Goal: Navigation & Orientation: Find specific page/section

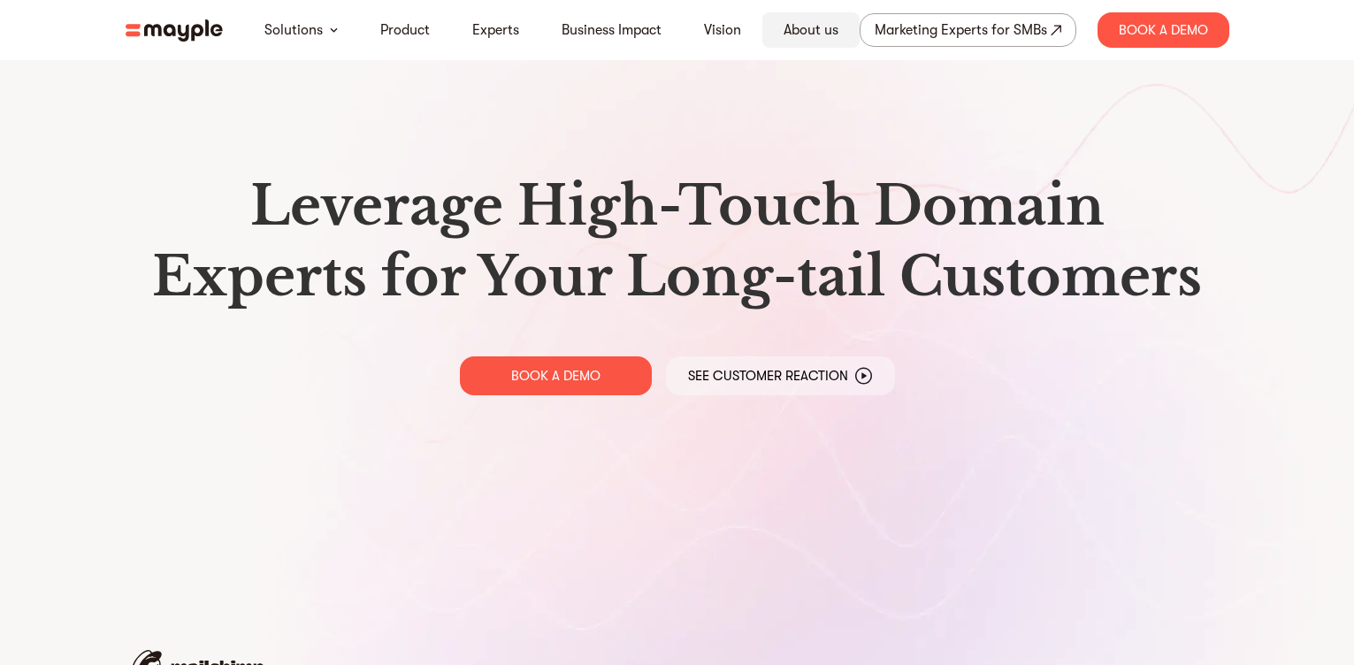
click at [814, 31] on link "About us" at bounding box center [811, 29] width 55 height 21
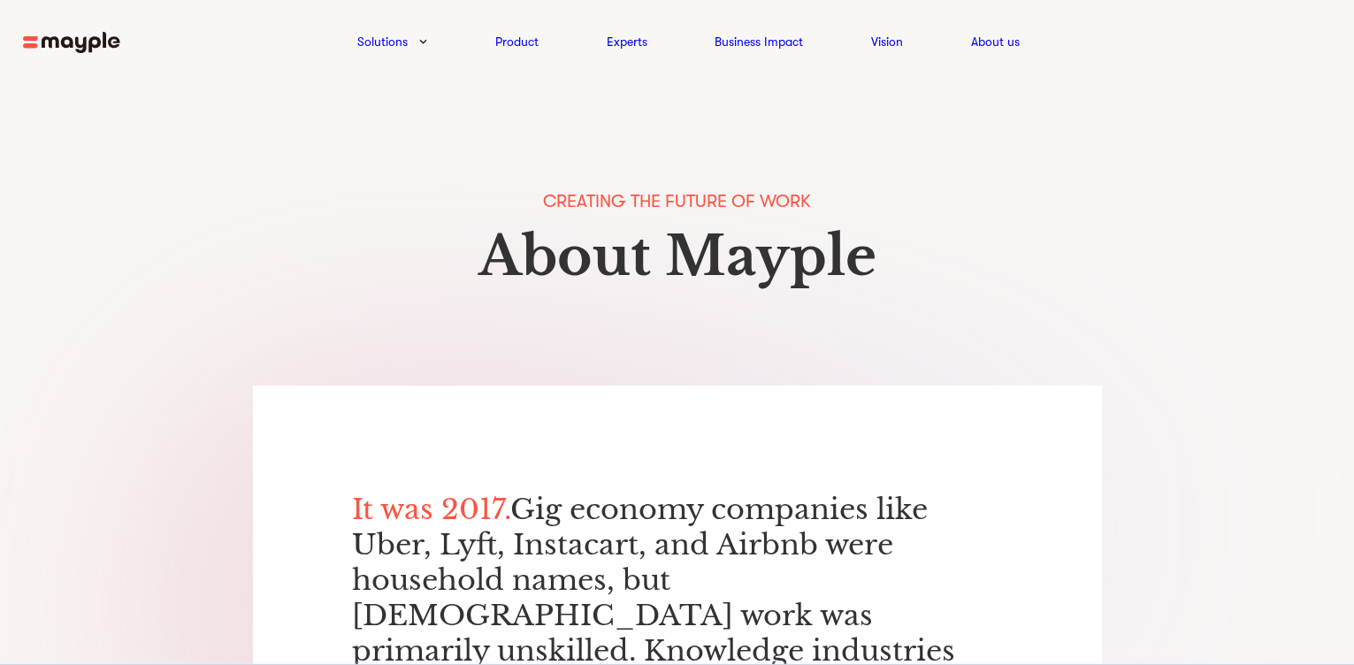
click at [65, 46] on img at bounding box center [71, 43] width 97 height 22
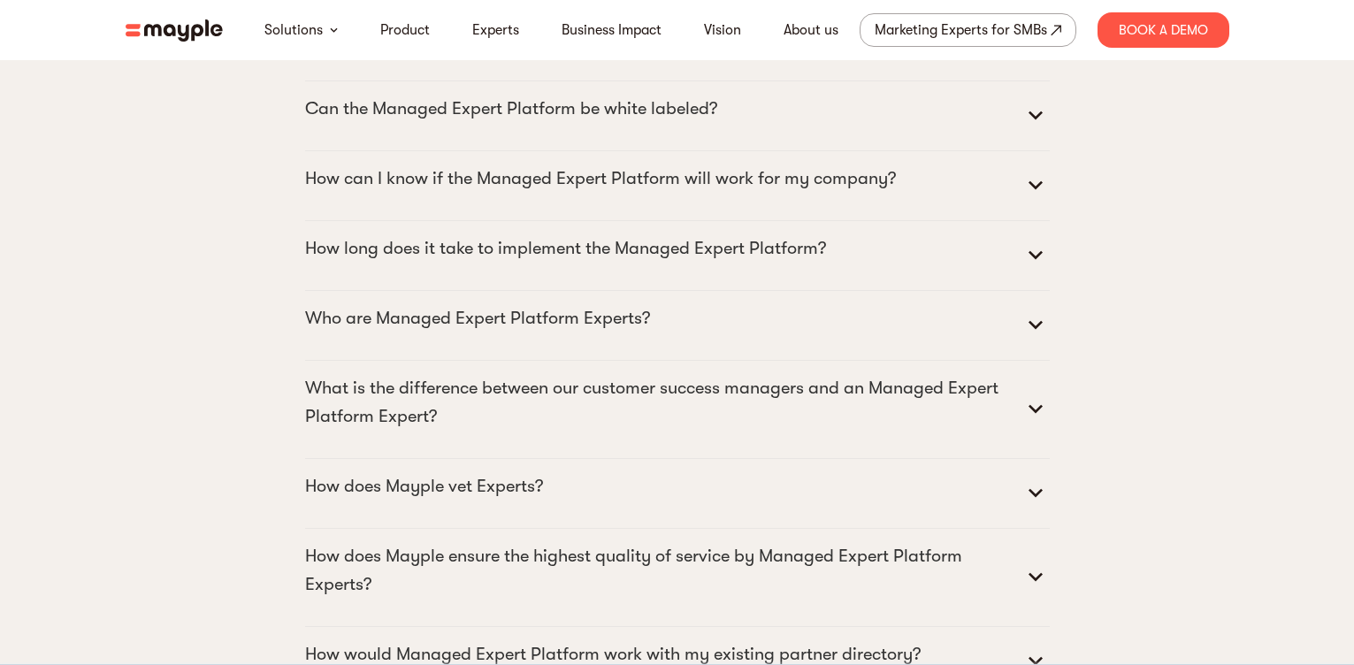
scroll to position [8888, 0]
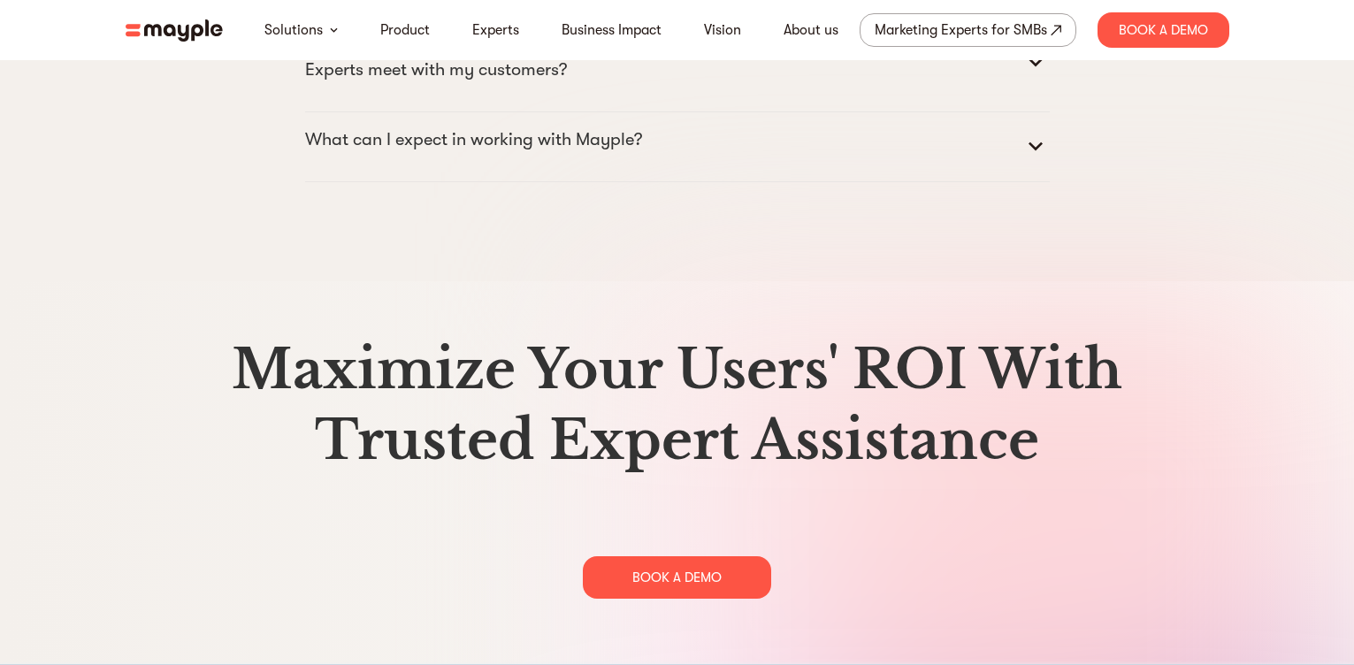
drag, startPoint x: 1367, startPoint y: 26, endPoint x: 1356, endPoint y: 661, distance: 635.2
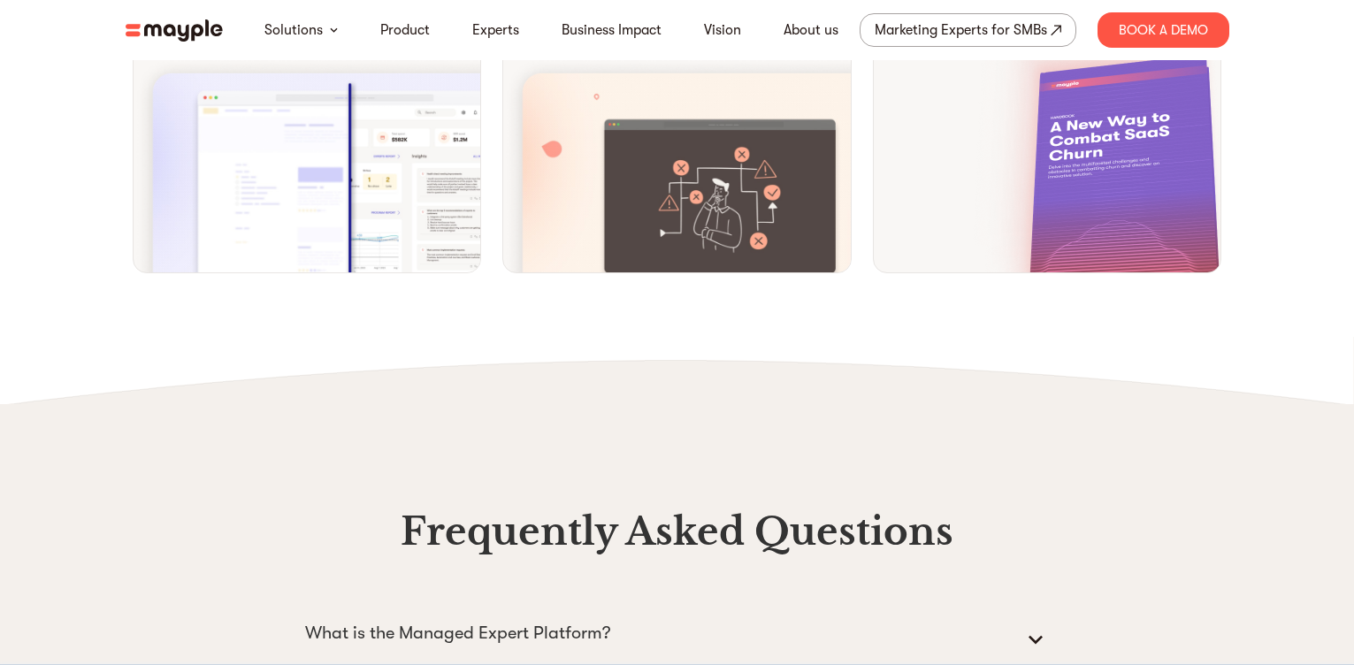
scroll to position [7235, 0]
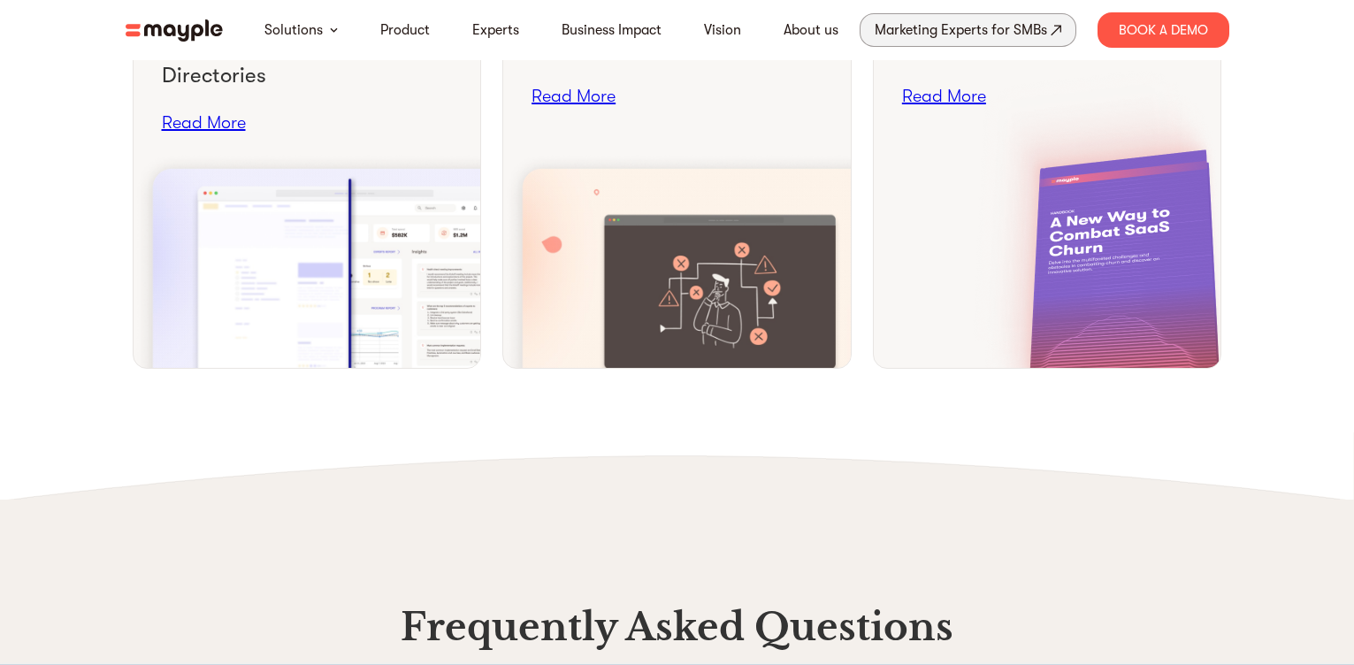
click at [878, 33] on div "Marketing Experts for SMBs" at bounding box center [961, 30] width 173 height 25
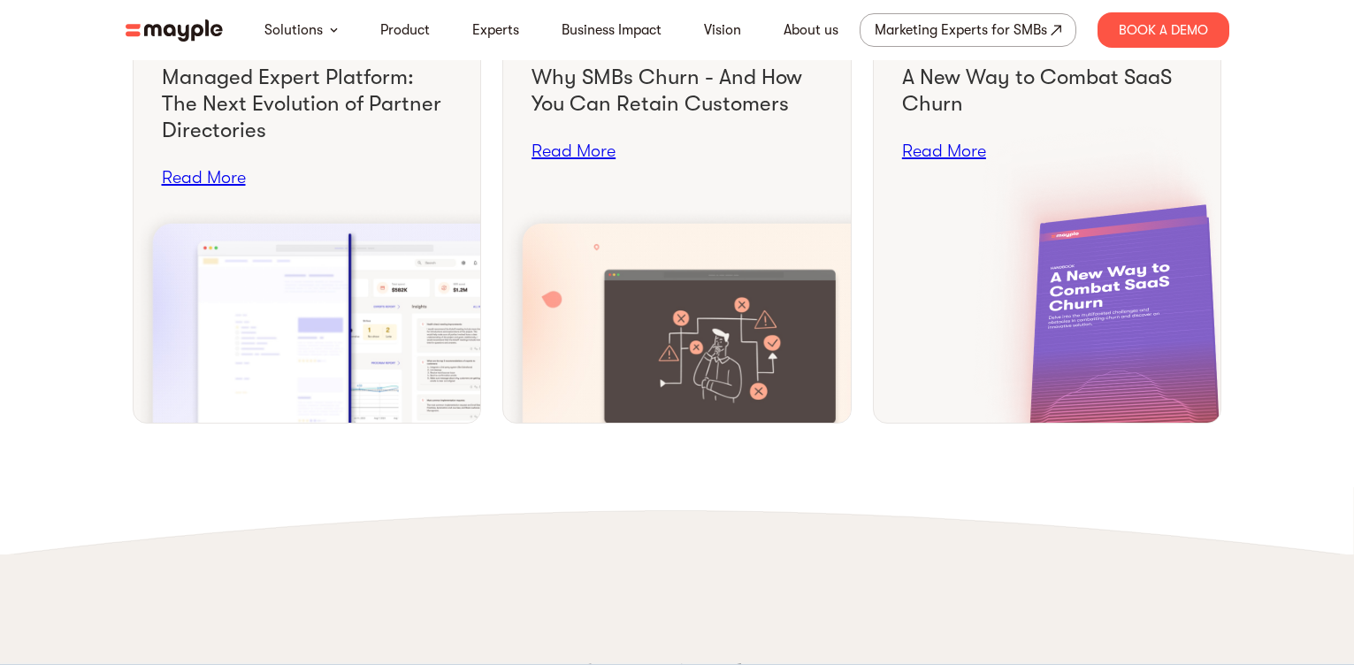
scroll to position [7129, 0]
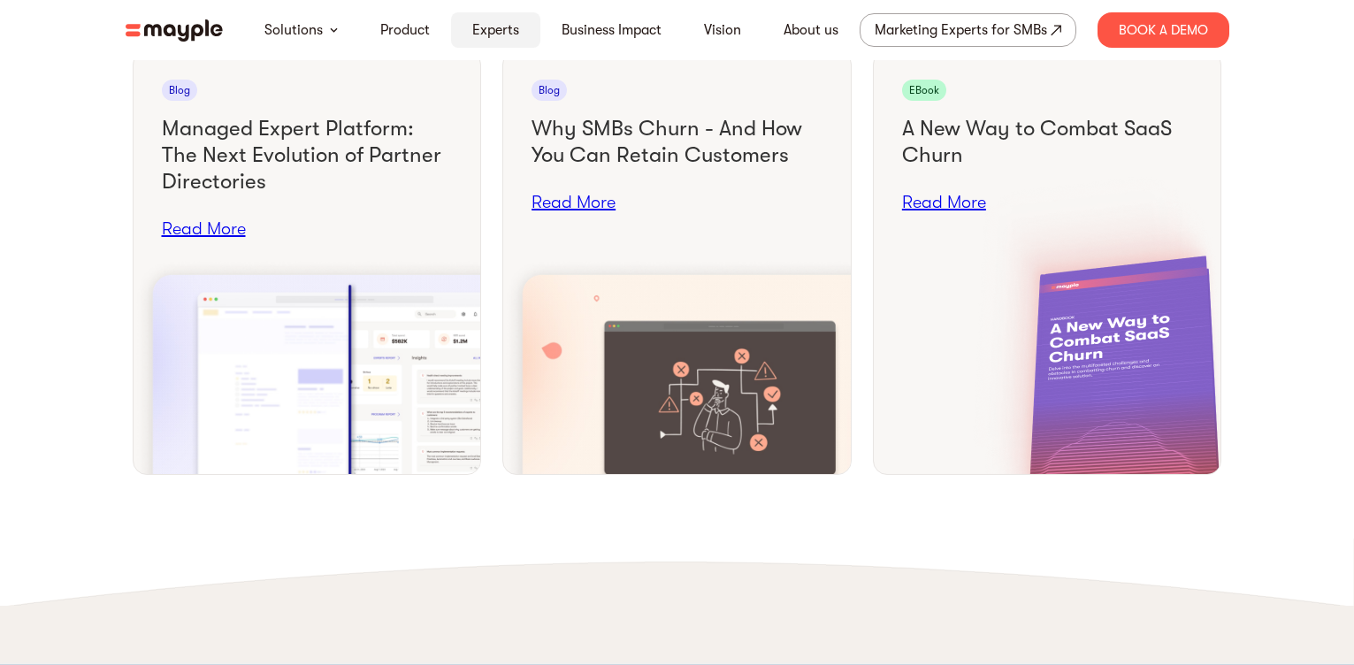
click at [516, 18] on div "Experts" at bounding box center [495, 29] width 89 height 35
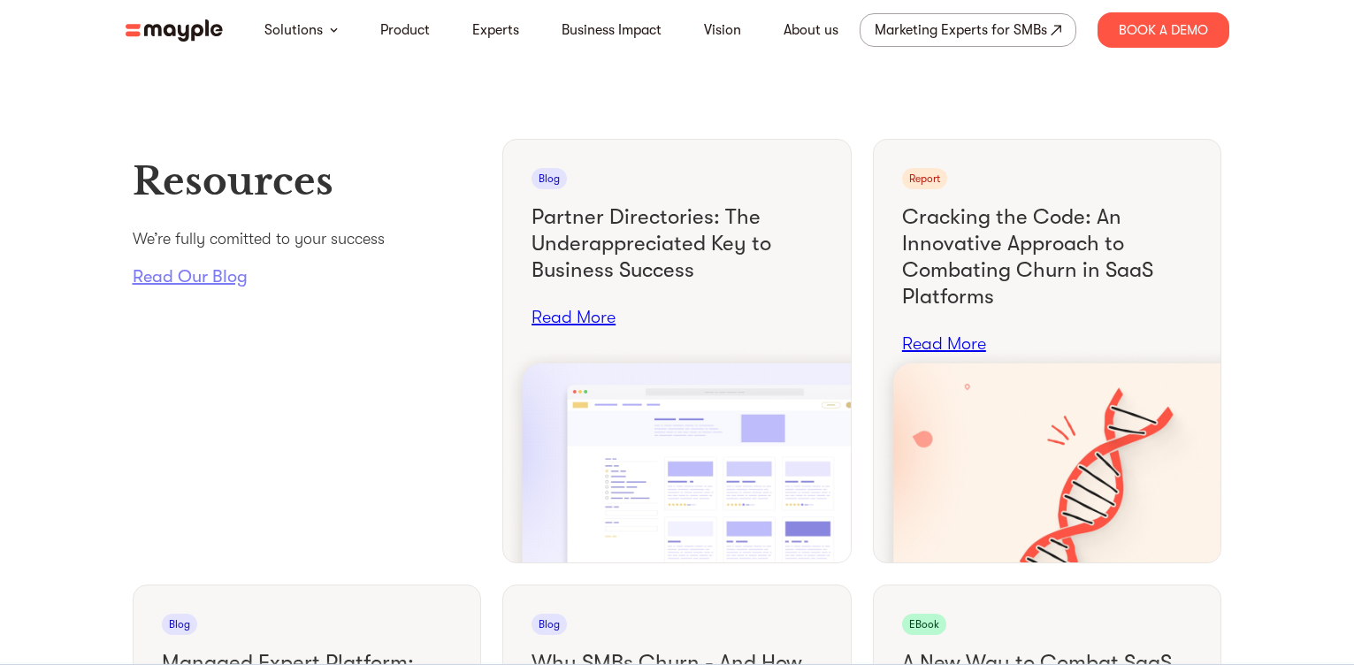
scroll to position [6598, 0]
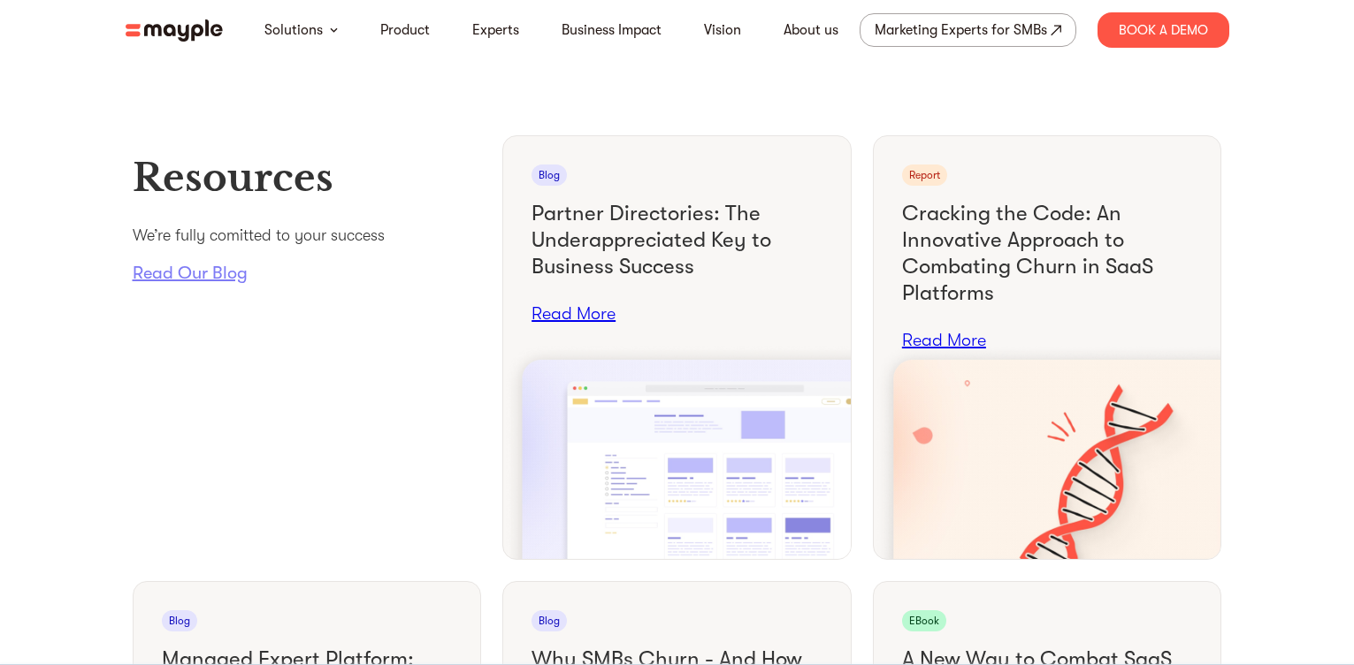
click at [179, 285] on link "Read Our Blog" at bounding box center [307, 273] width 349 height 23
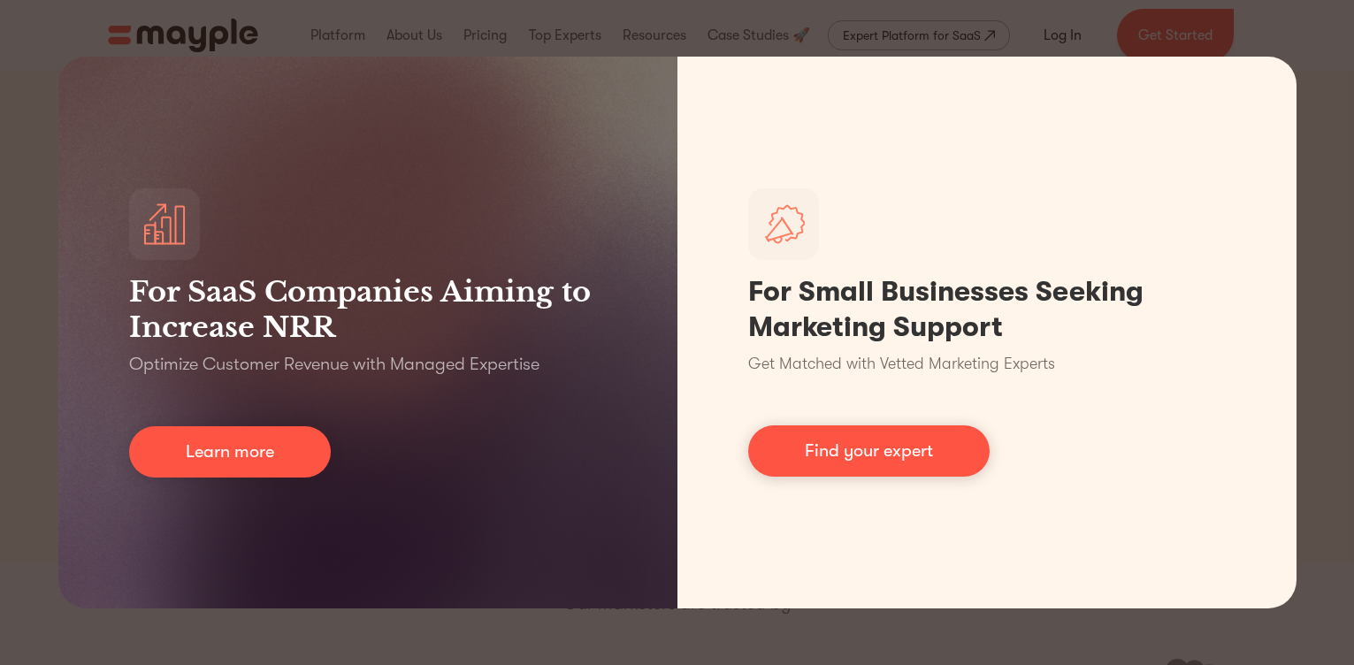
click at [1313, 35] on div "For SaaS Companies Aiming to Increase NRR Optimize Customer Revenue with Manage…" at bounding box center [677, 332] width 1354 height 665
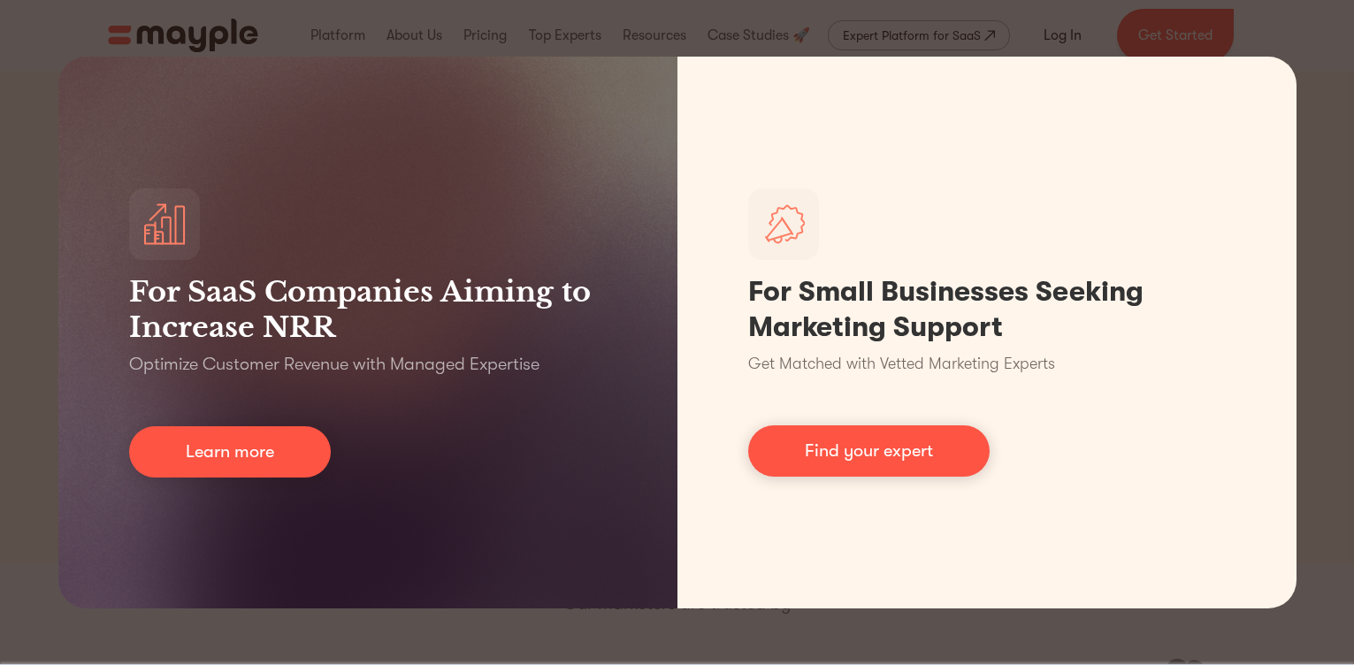
click at [1324, 77] on div "For SaaS Companies Aiming to Increase NRR Optimize Customer Revenue with Manage…" at bounding box center [677, 332] width 1354 height 665
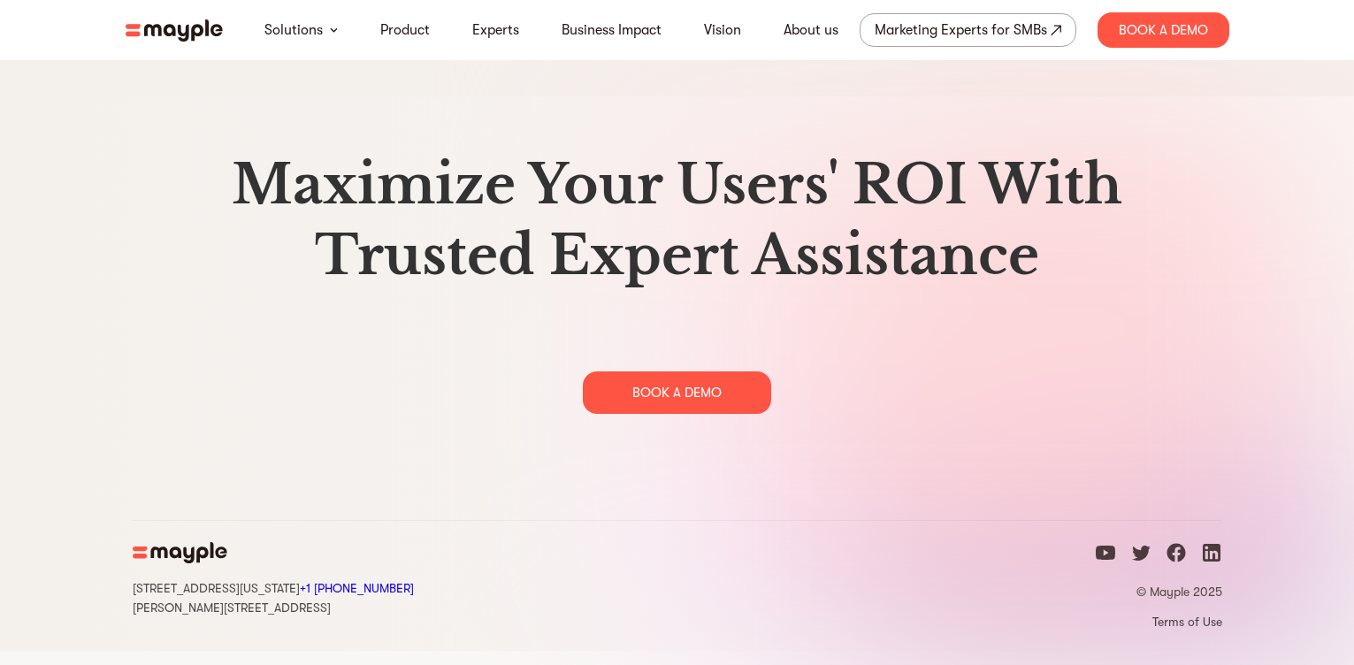
scroll to position [9108, 0]
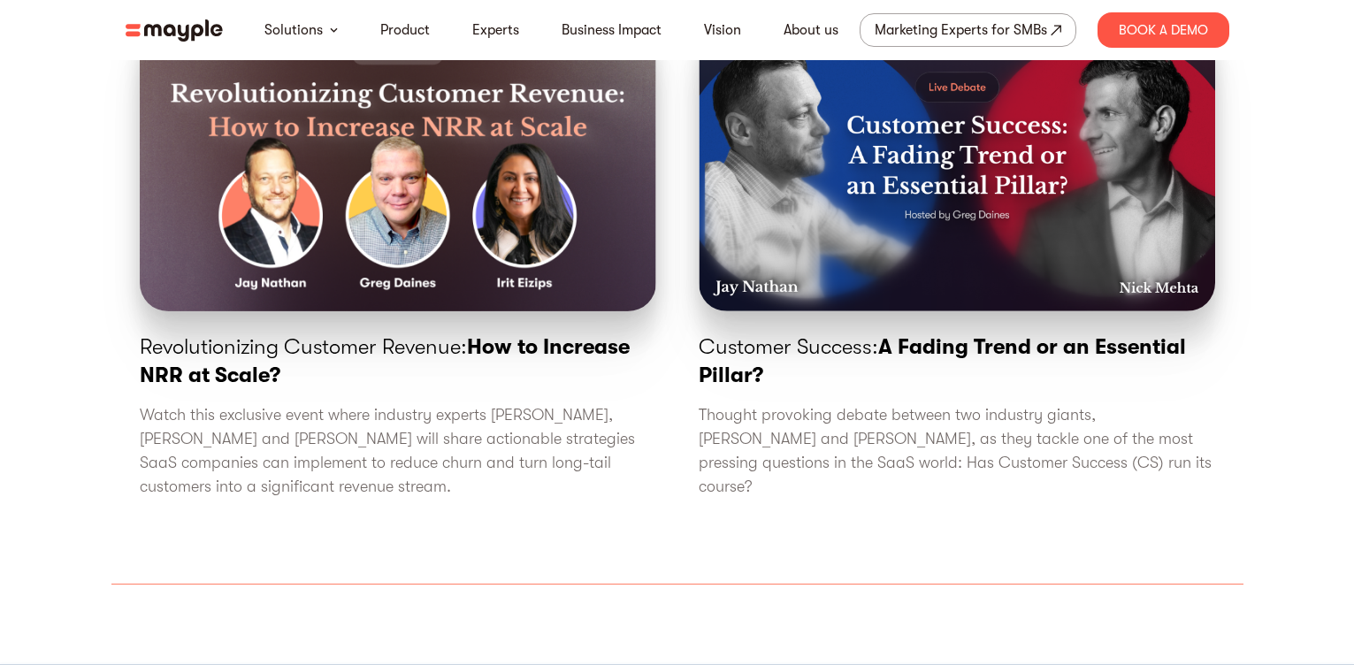
drag, startPoint x: 1367, startPoint y: 578, endPoint x: 1006, endPoint y: 271, distance: 473.8
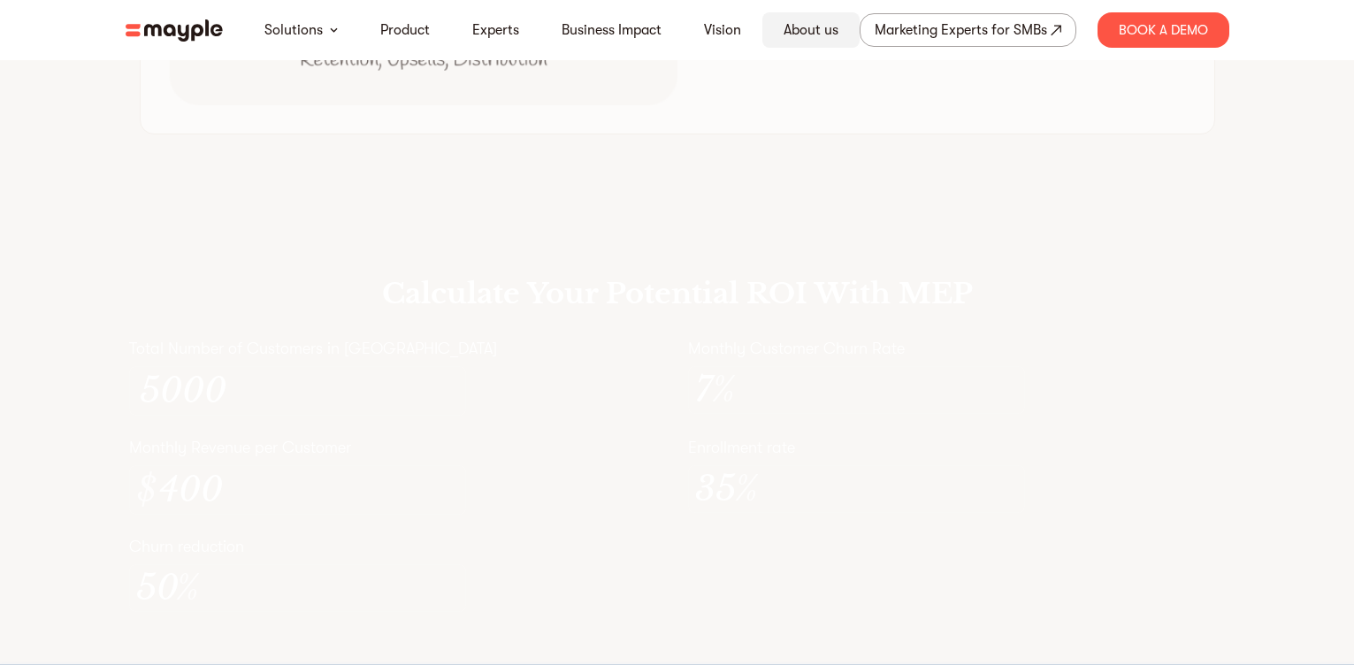
click at [810, 31] on link "About us" at bounding box center [811, 29] width 55 height 21
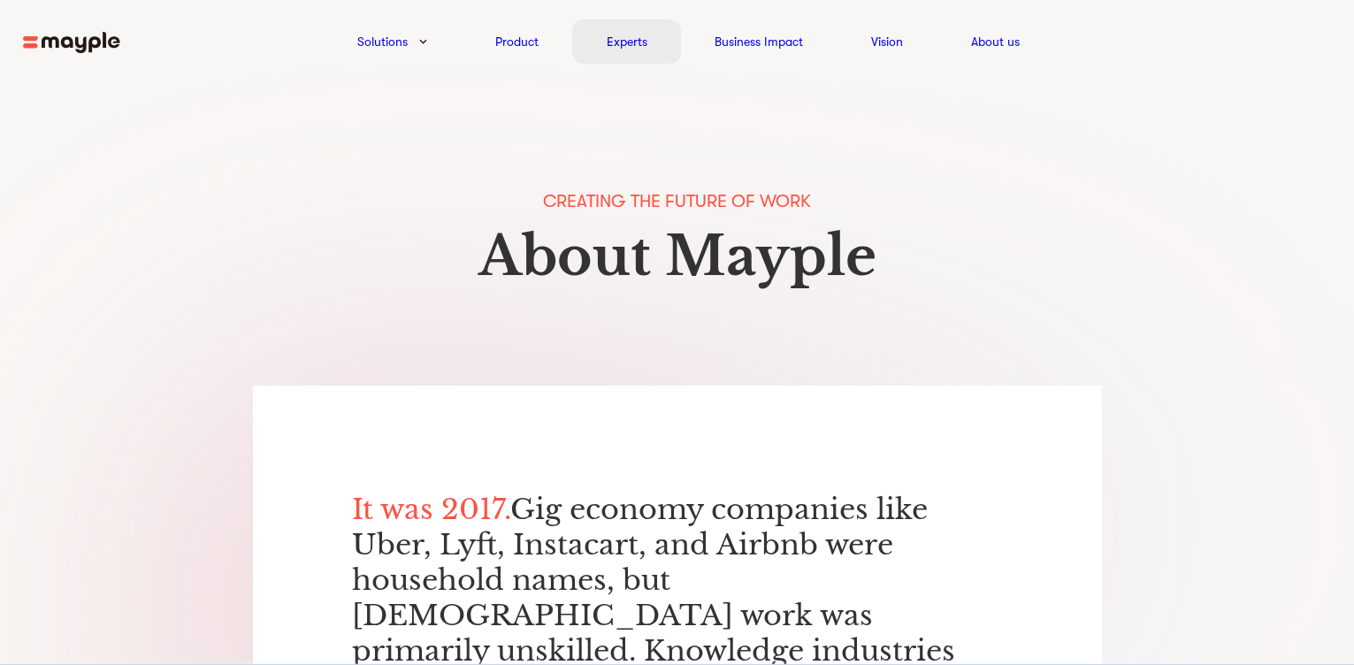
click at [627, 42] on link "Experts" at bounding box center [627, 41] width 41 height 21
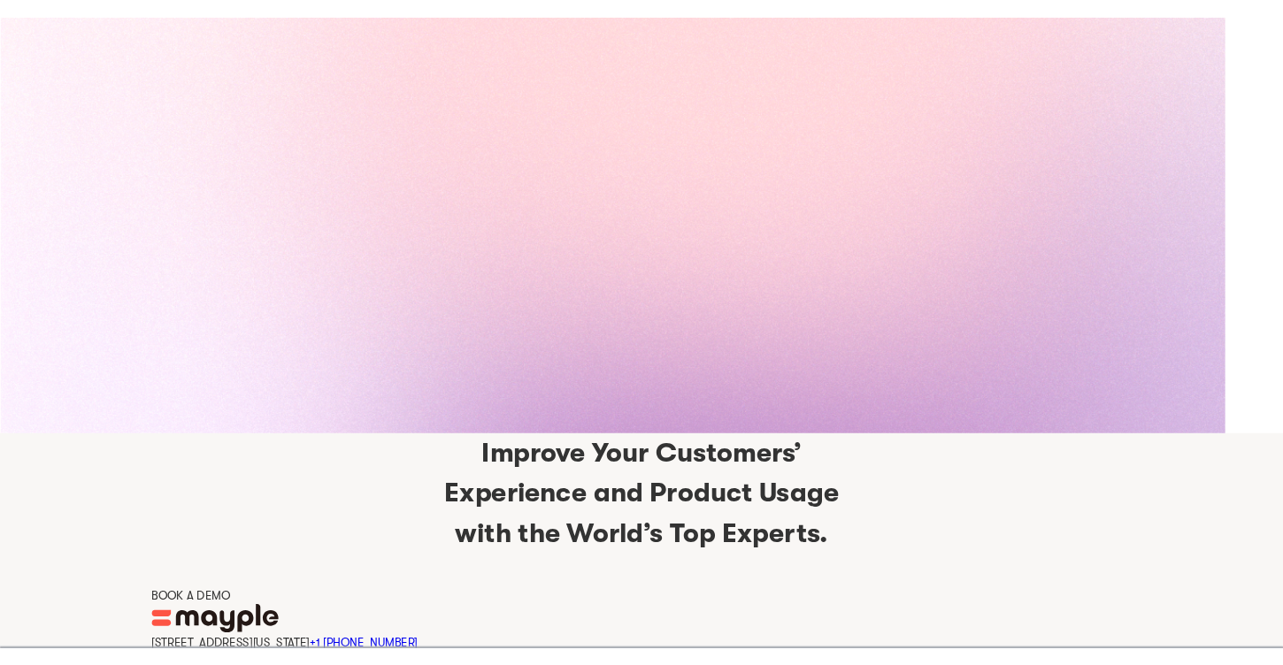
scroll to position [3792, 0]
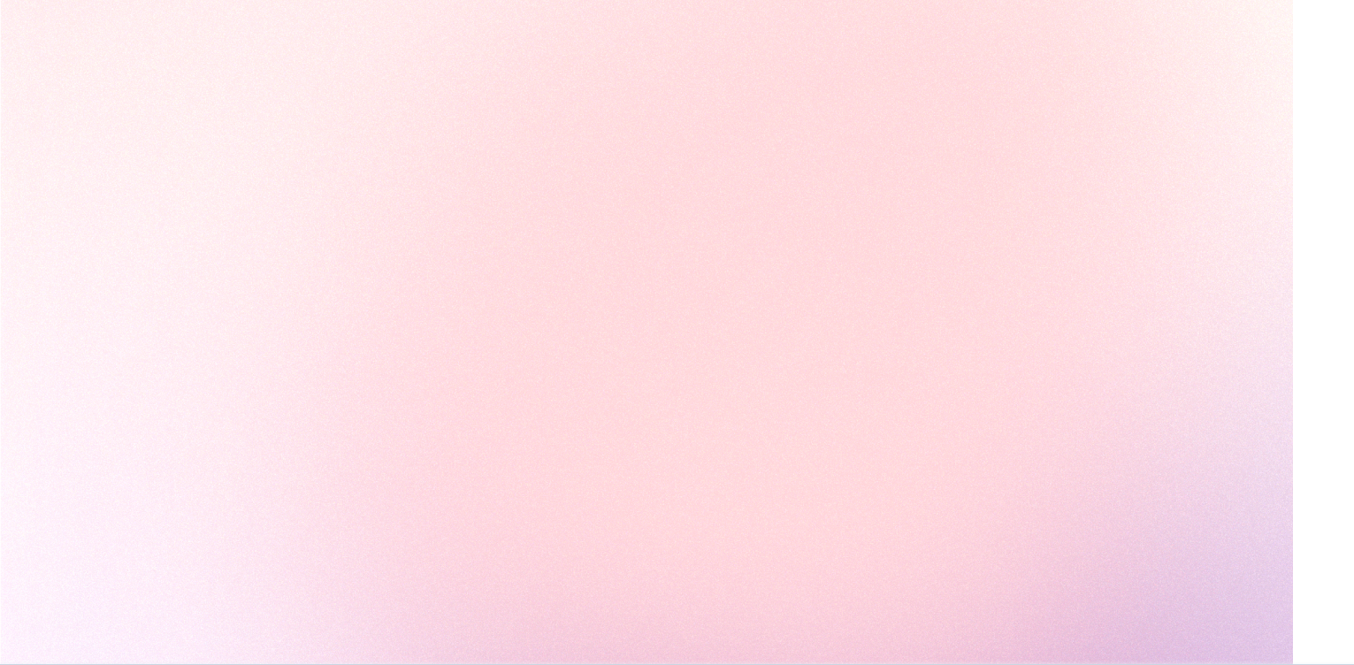
click at [894, 192] on img at bounding box center [646, 366] width 1293 height 954
